Goal: Navigation & Orientation: Find specific page/section

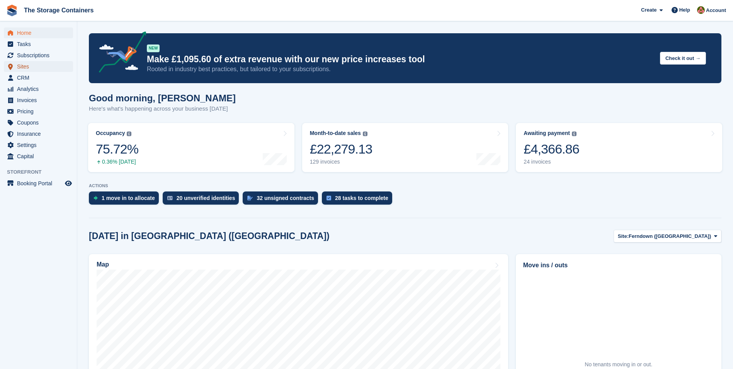
click at [39, 64] on span "Sites" at bounding box center [40, 66] width 46 height 11
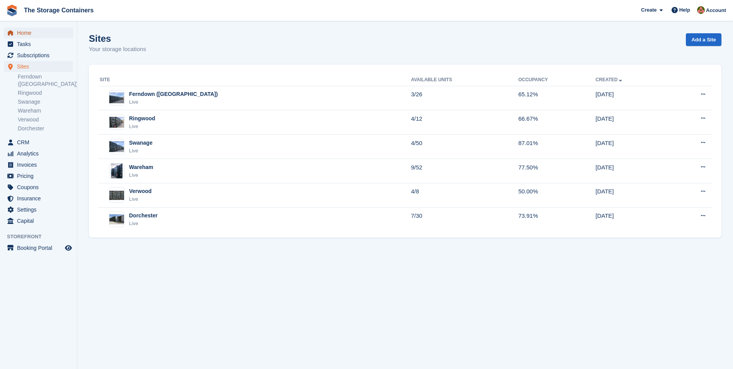
click at [45, 35] on span "Home" at bounding box center [40, 32] width 46 height 11
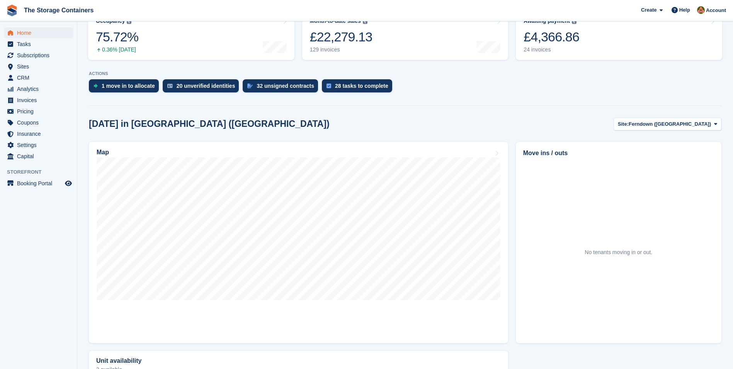
scroll to position [116, 0]
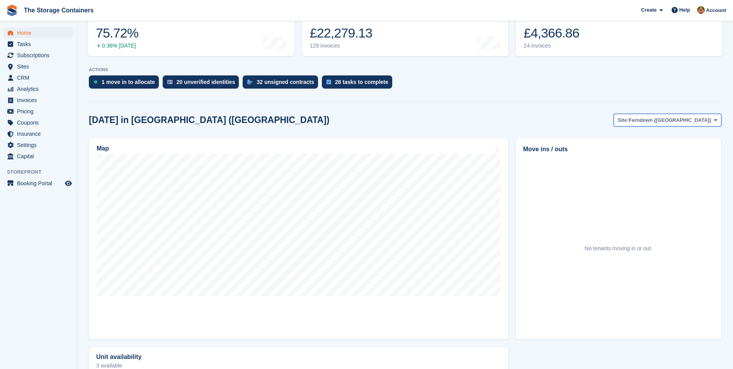
click at [706, 121] on span "Ferndown ([GEOGRAPHIC_DATA])" at bounding box center [670, 120] width 82 height 8
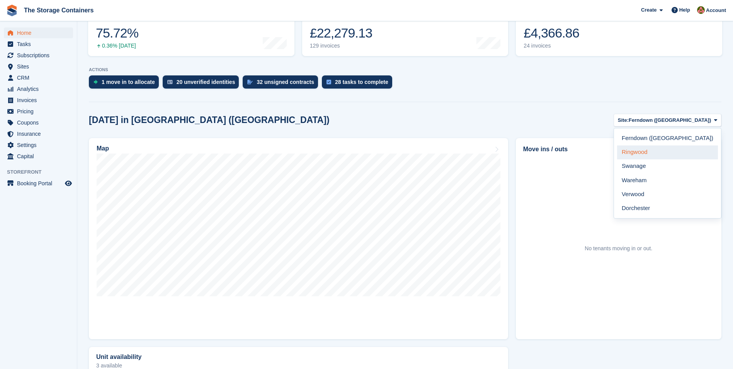
click at [689, 148] on link "Ringwood" at bounding box center [667, 152] width 101 height 14
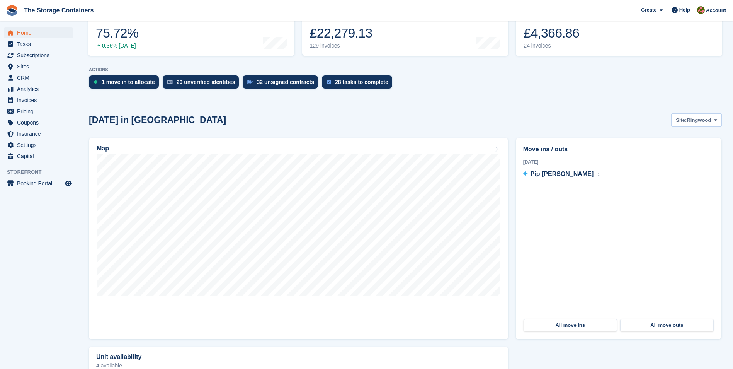
click at [701, 122] on span "Ringwood" at bounding box center [699, 120] width 24 height 8
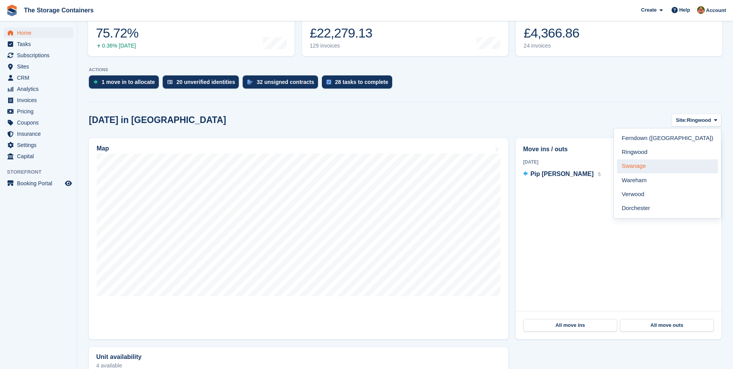
click at [685, 163] on link "Swanage" at bounding box center [667, 166] width 101 height 14
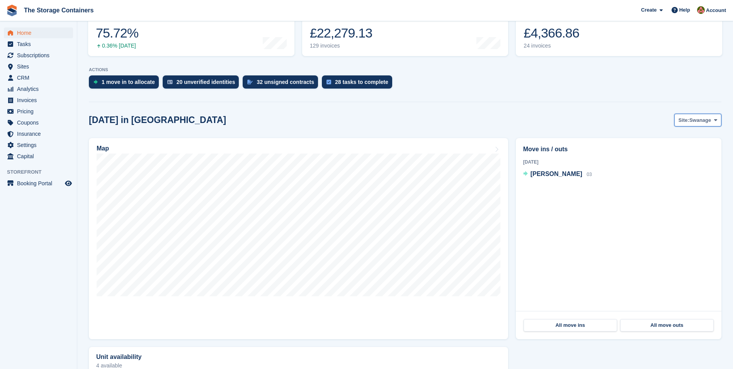
click at [698, 119] on span "Swanage" at bounding box center [700, 120] width 22 height 8
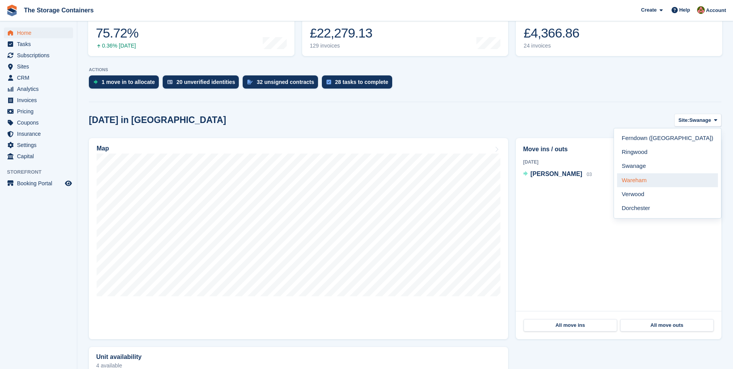
click at [695, 175] on link "Wareham" at bounding box center [667, 180] width 101 height 14
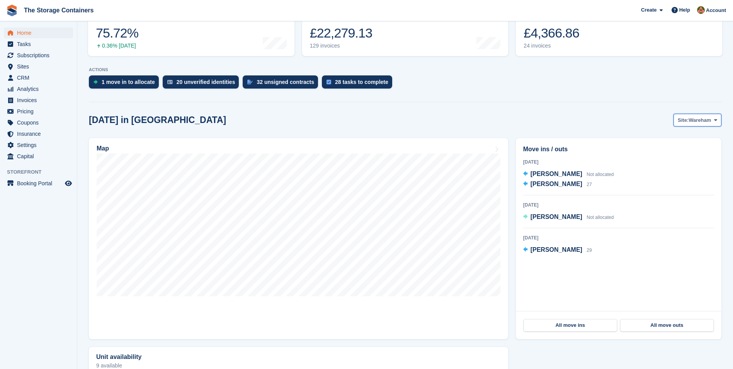
click at [701, 119] on span "Wareham" at bounding box center [700, 120] width 22 height 8
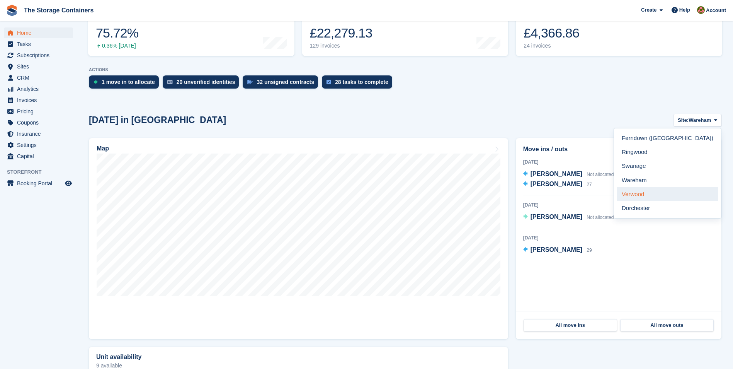
click at [687, 189] on link "Verwood" at bounding box center [667, 194] width 101 height 14
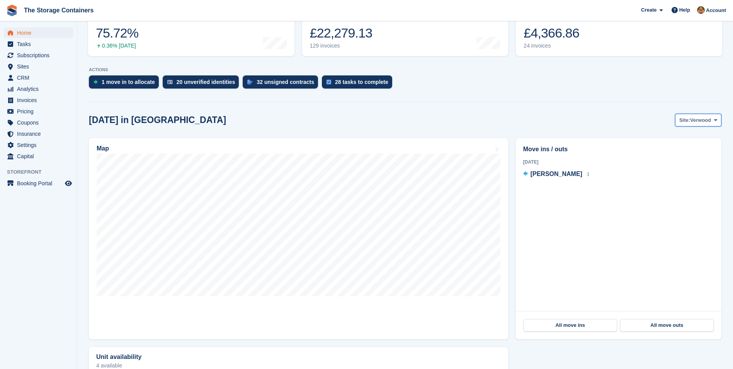
click at [701, 119] on span "Verwood" at bounding box center [700, 120] width 21 height 8
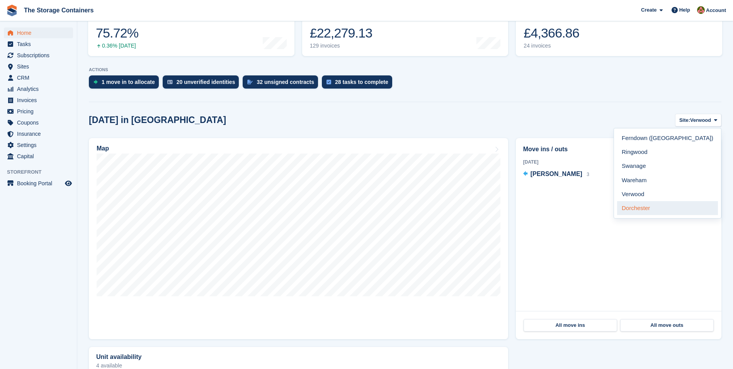
click at [683, 208] on link "Dorchester" at bounding box center [667, 208] width 101 height 14
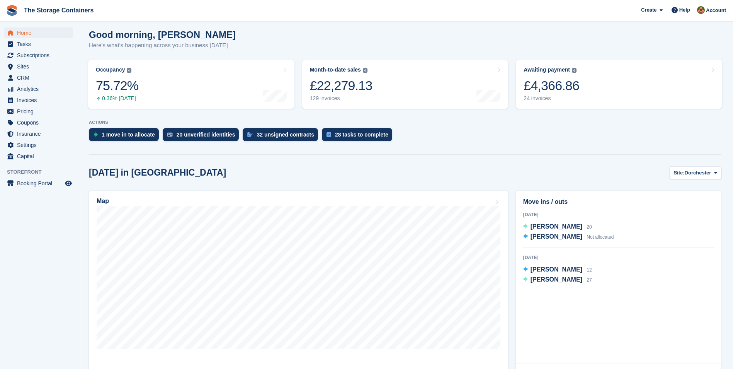
scroll to position [0, 0]
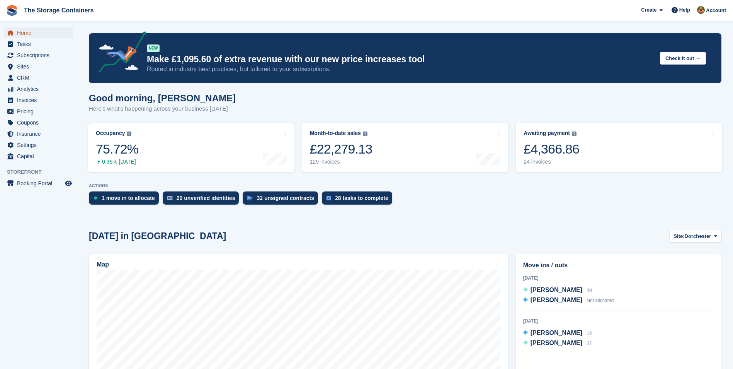
click at [51, 35] on span "Home" at bounding box center [40, 32] width 46 height 11
